Goal: Information Seeking & Learning: Learn about a topic

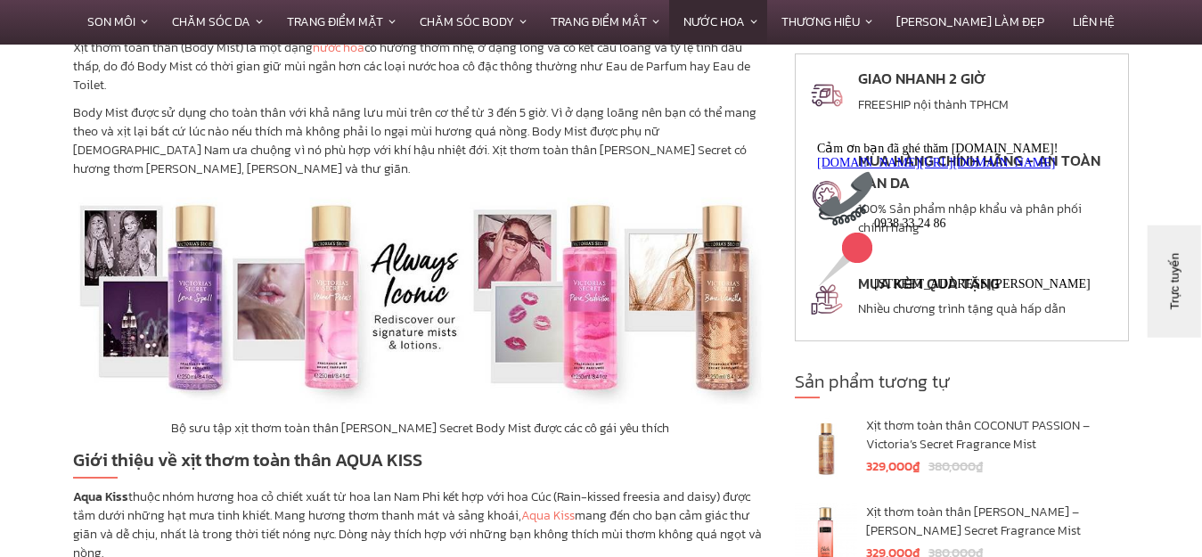
scroll to position [802, 0]
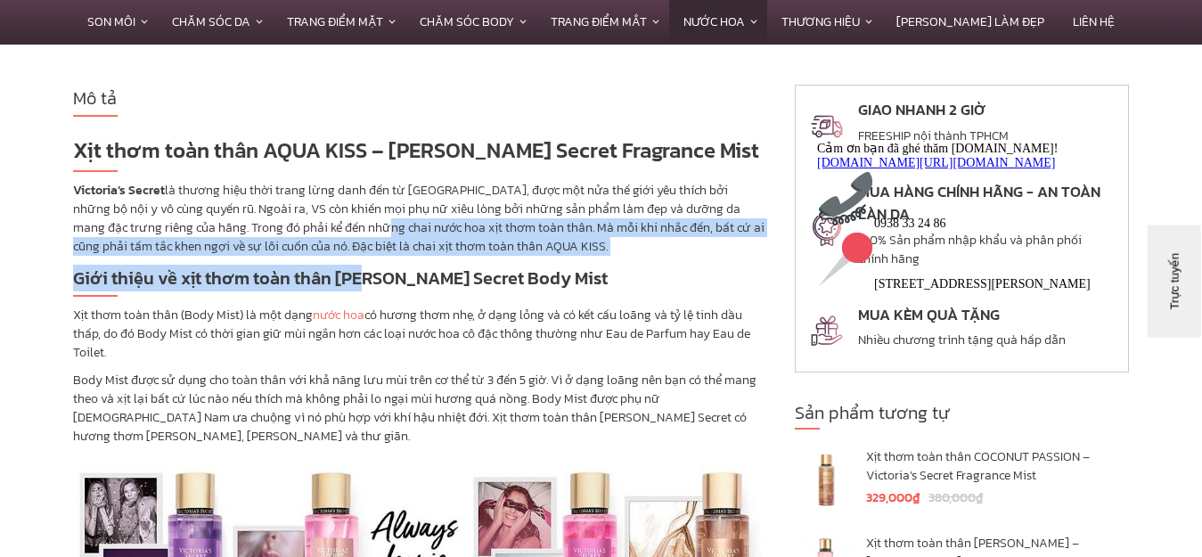
drag, startPoint x: 326, startPoint y: 221, endPoint x: 363, endPoint y: 291, distance: 78.5
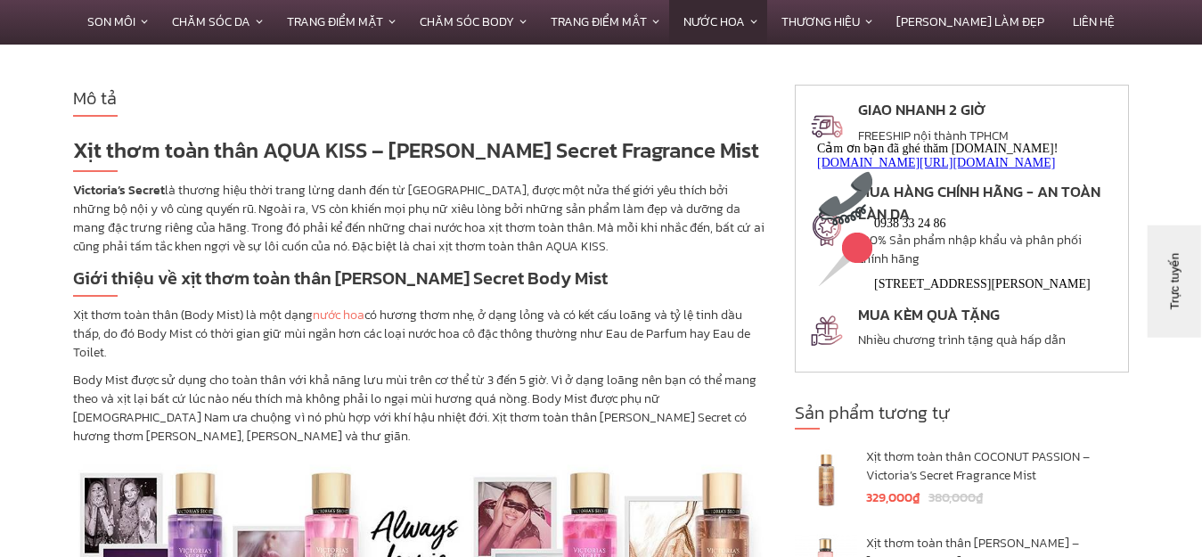
click at [517, 418] on p "Body Mist được sử dụng cho toàn thân với khả năng lưu mùi trên cơ thể từ 3 đến …" at bounding box center [420, 408] width 695 height 75
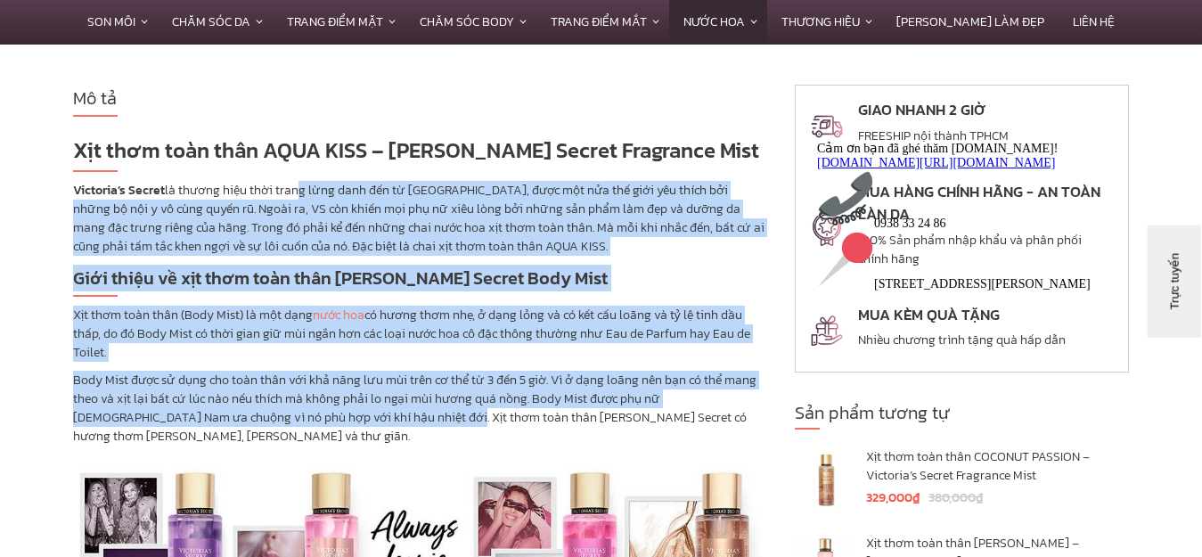
drag, startPoint x: 292, startPoint y: 189, endPoint x: 384, endPoint y: 426, distance: 254.2
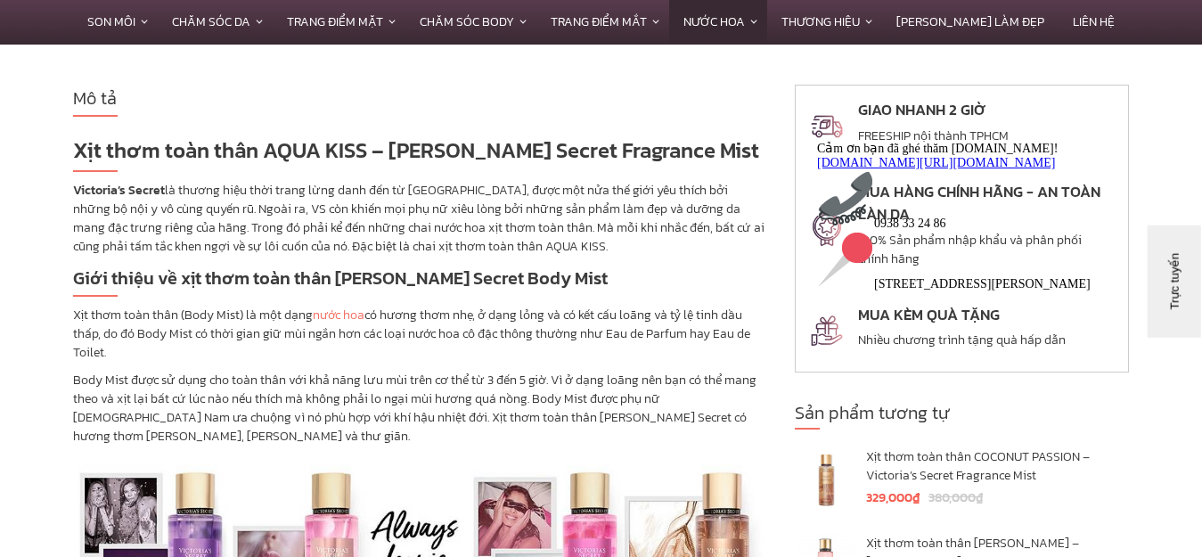
click at [439, 424] on p "Body Mist được sử dụng cho toàn thân với khả năng lưu mùi trên cơ thể từ 3 đến …" at bounding box center [420, 408] width 695 height 75
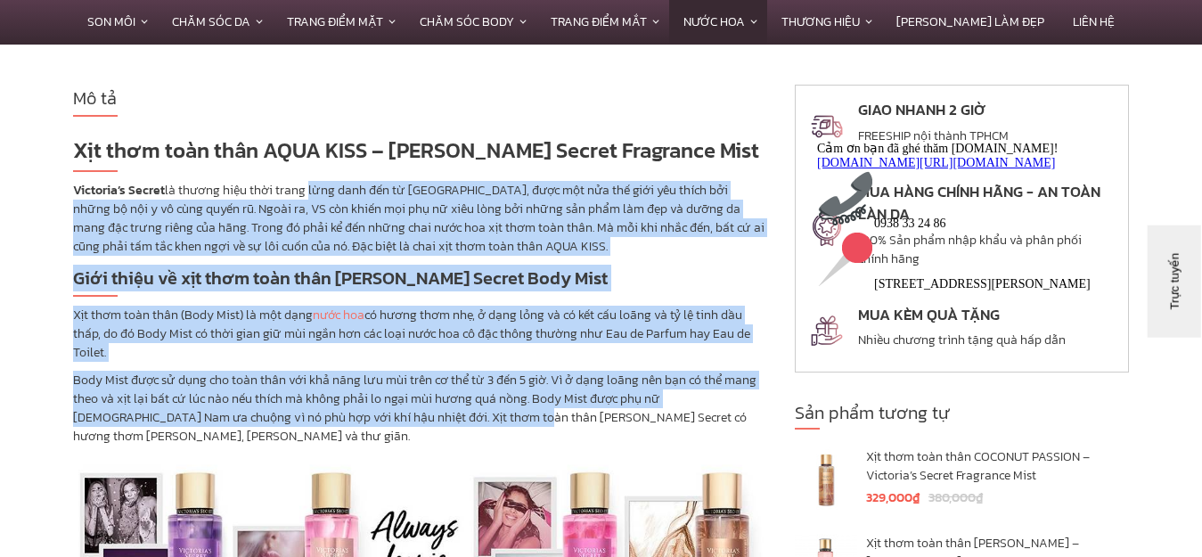
drag, startPoint x: 427, startPoint y: 383, endPoint x: 303, endPoint y: 190, distance: 229.7
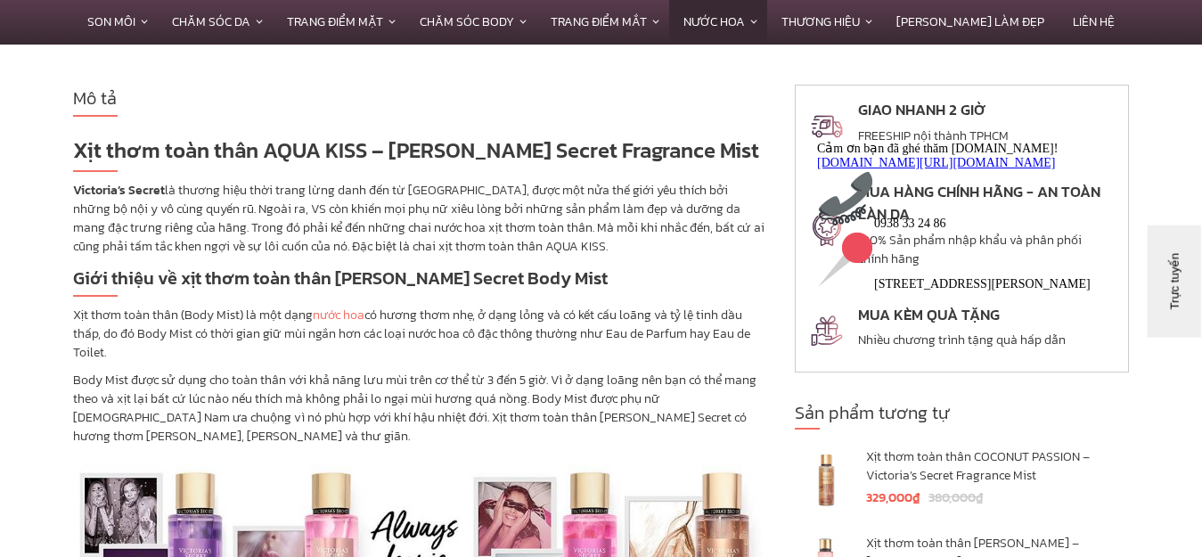
click at [268, 199] on p "Victoria’s Secret là thương hiệu thời trang lừng danh đến từ [GEOGRAPHIC_DATA],…" at bounding box center [420, 218] width 695 height 75
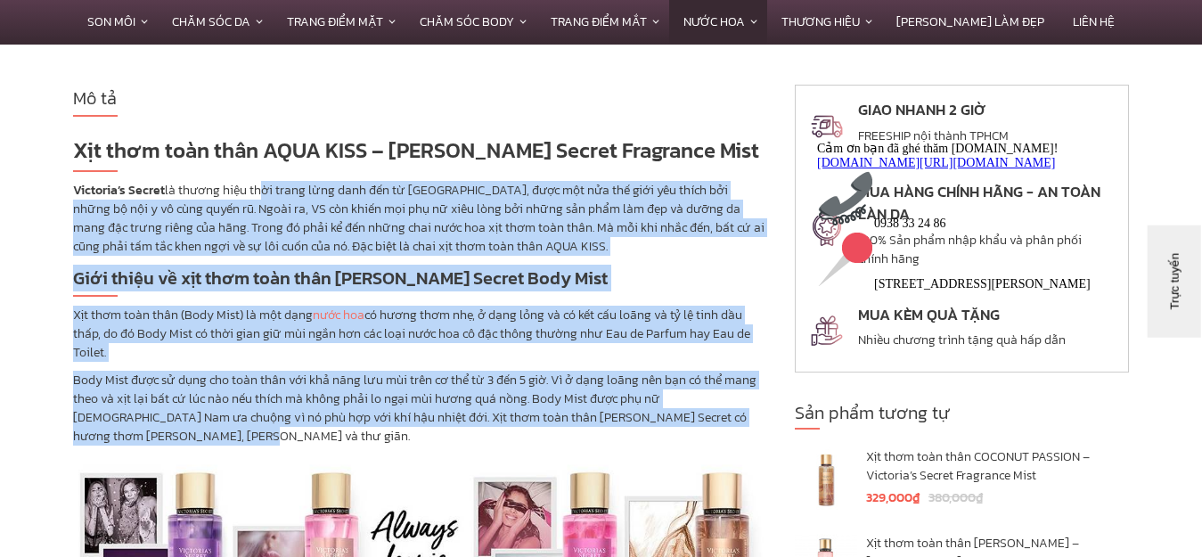
drag, startPoint x: 257, startPoint y: 191, endPoint x: 426, endPoint y: 447, distance: 307.5
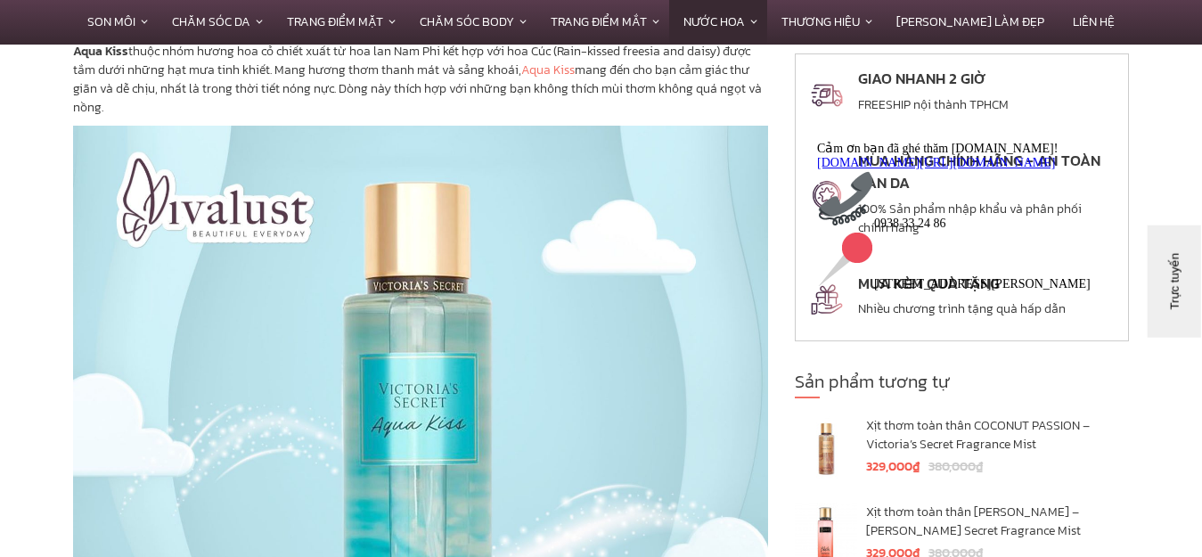
scroll to position [1248, 0]
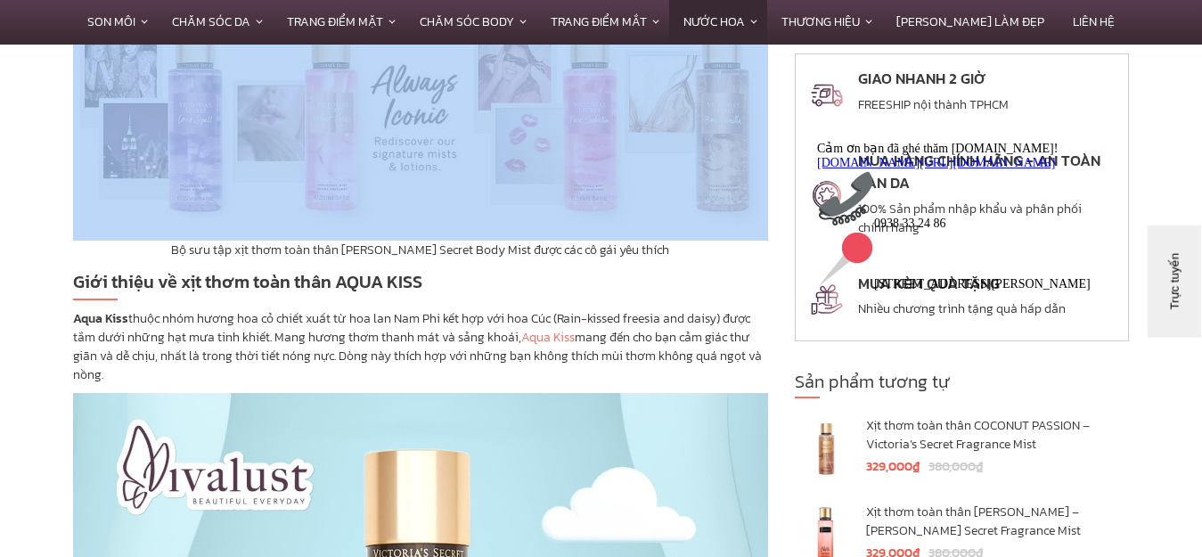
drag, startPoint x: 326, startPoint y: 329, endPoint x: 404, endPoint y: 387, distance: 96.8
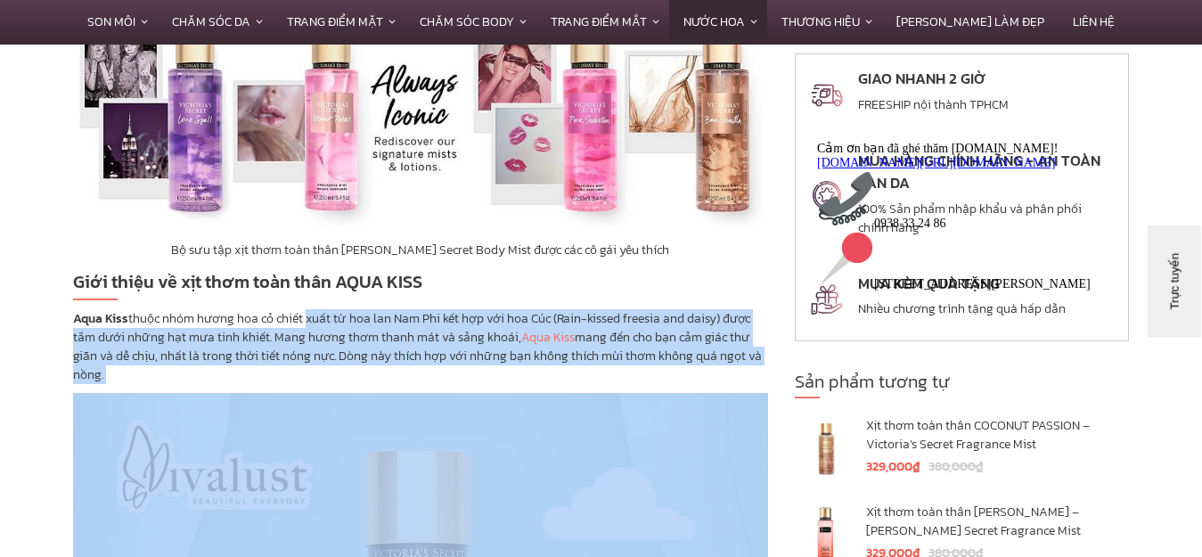
click at [471, 363] on p "Aqua Kiss thuộc nhóm hương hoa cỏ chiết xuất từ hoa lan Nam Phi kết hợp với hoa…" at bounding box center [420, 346] width 695 height 75
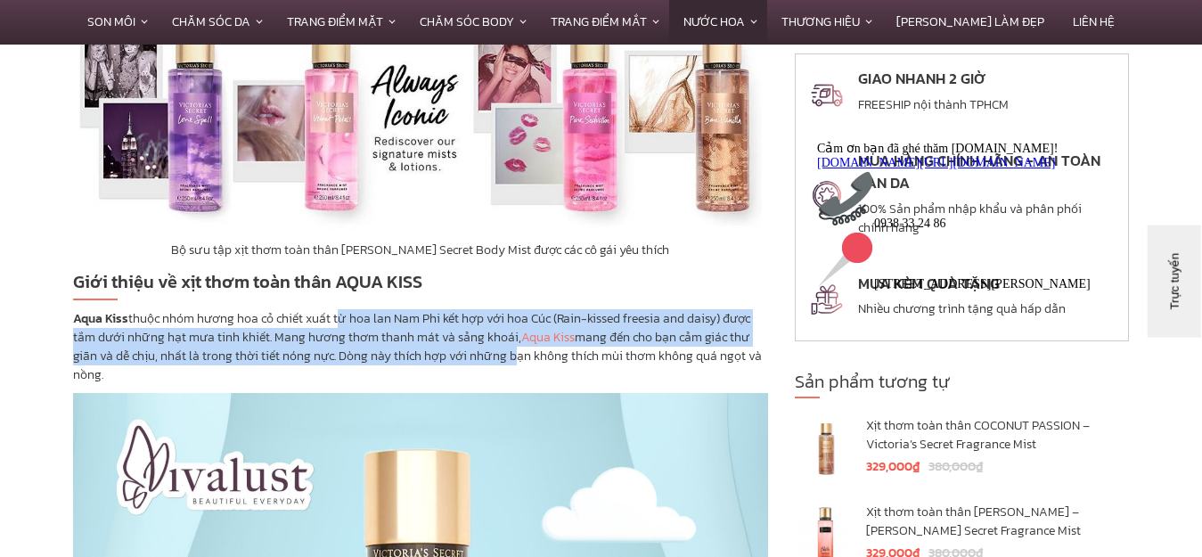
drag, startPoint x: 504, startPoint y: 353, endPoint x: 317, endPoint y: 302, distance: 193.9
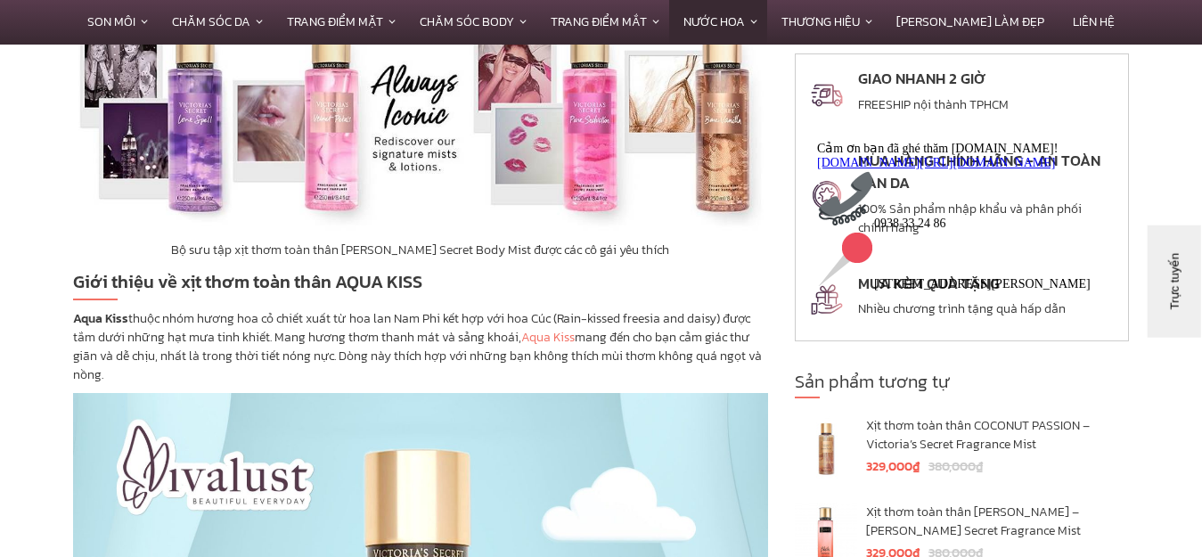
drag, startPoint x: 254, startPoint y: 305, endPoint x: 397, endPoint y: 377, distance: 159.8
click at [416, 365] on p "Aqua Kiss thuộc nhóm hương hoa cỏ chiết xuất từ hoa lan Nam Phi kết hợp với hoa…" at bounding box center [420, 346] width 695 height 75
click at [526, 343] on link "Aqua Kiss" at bounding box center [547, 337] width 53 height 19
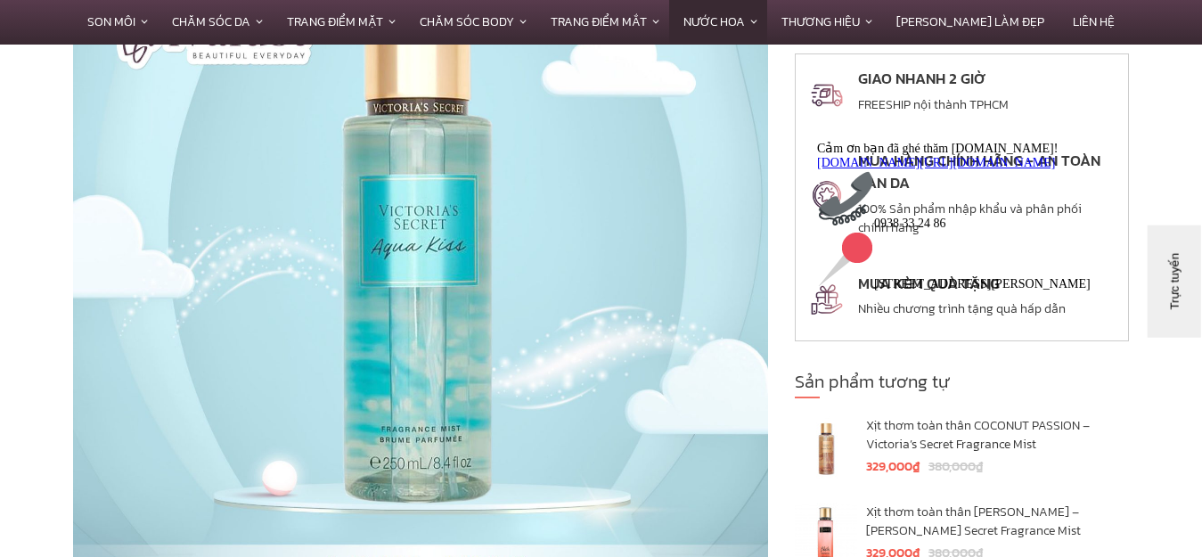
scroll to position [2050, 0]
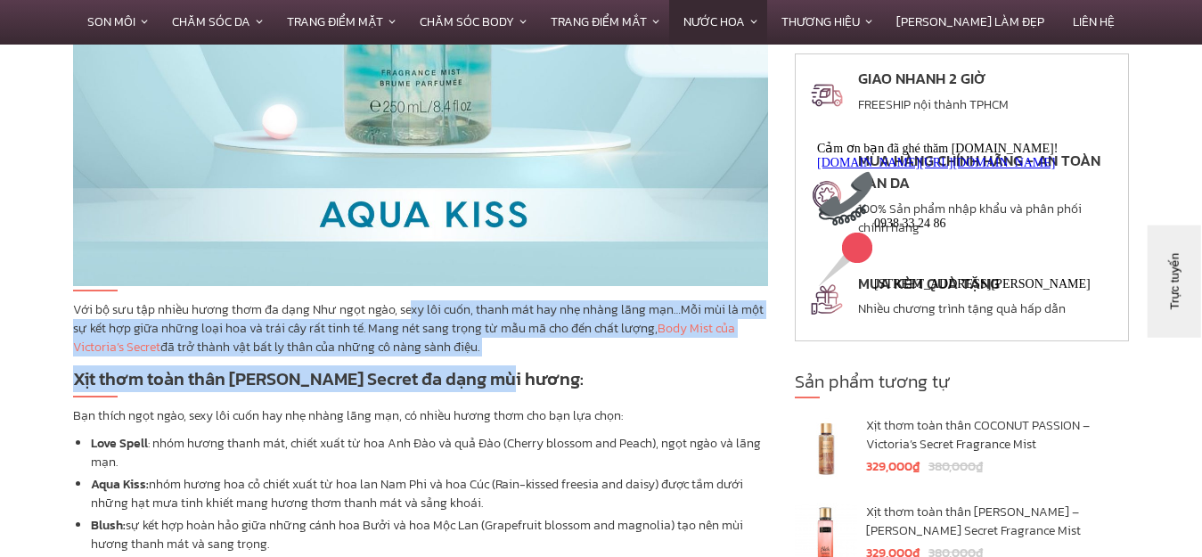
drag, startPoint x: 411, startPoint y: 304, endPoint x: 485, endPoint y: 369, distance: 98.5
click at [485, 369] on strong "Xịt thơm toàn thân [PERSON_NAME] Secret đa dạng mùi hương:" at bounding box center [328, 378] width 511 height 27
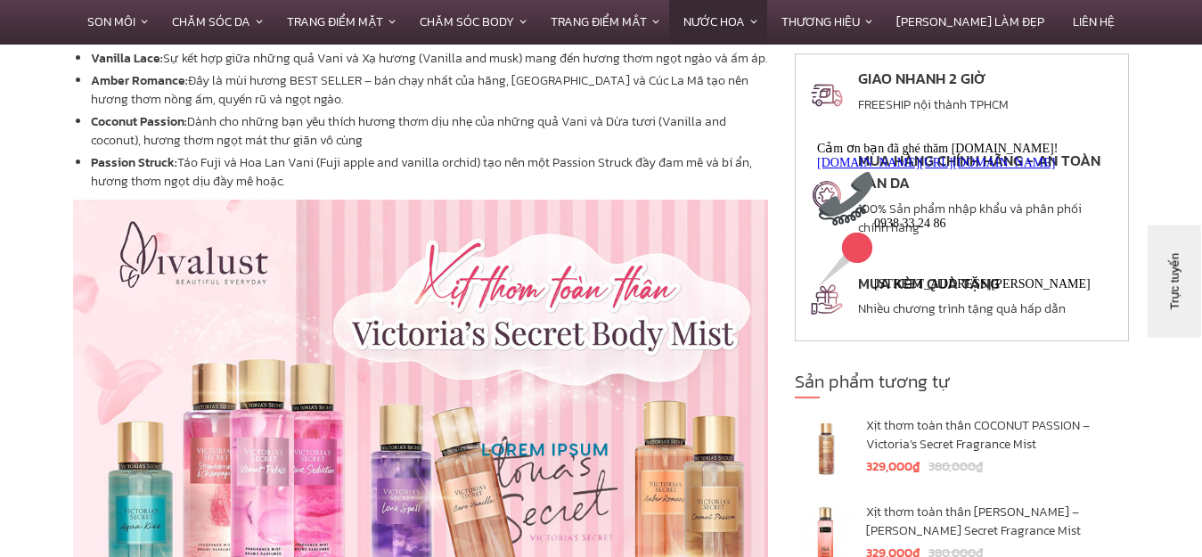
scroll to position [2317, 0]
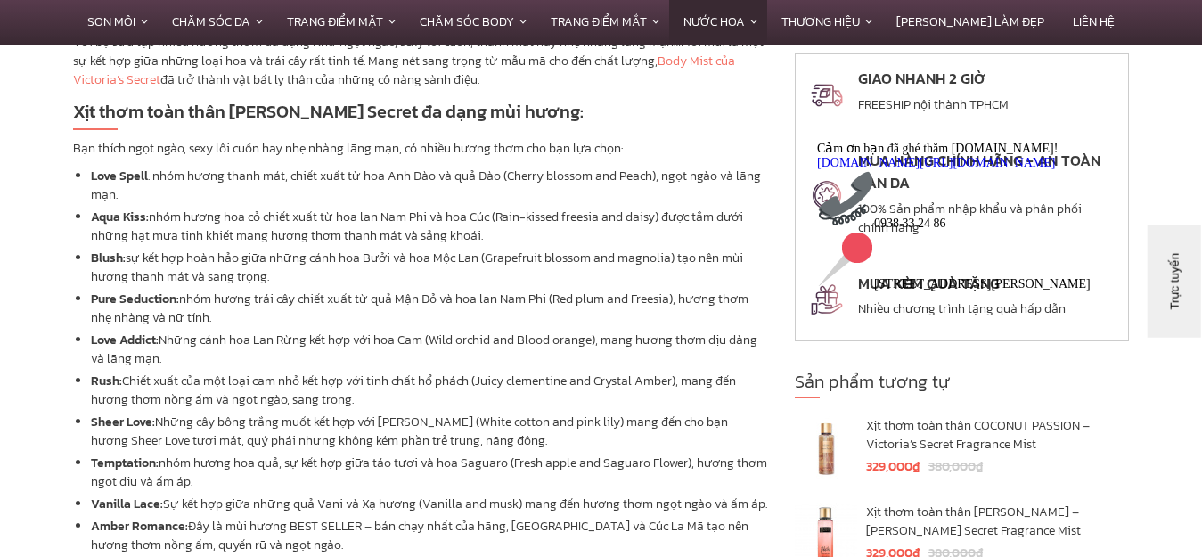
drag, startPoint x: 306, startPoint y: 239, endPoint x: 392, endPoint y: 365, distance: 153.3
click at [390, 365] on ul "Love Spell : nhóm hương thanh mát, chiết xuất từ hoa Anh Đào và quả Đào (Cherry…" at bounding box center [420, 402] width 695 height 470
click at [430, 381] on li "Rush: Chiết xuất của một loại cam nhỏ kết hợp với tinh chất hổ phách (Juicy cle…" at bounding box center [429, 390] width 677 height 37
